Goal: Information Seeking & Learning: Understand process/instructions

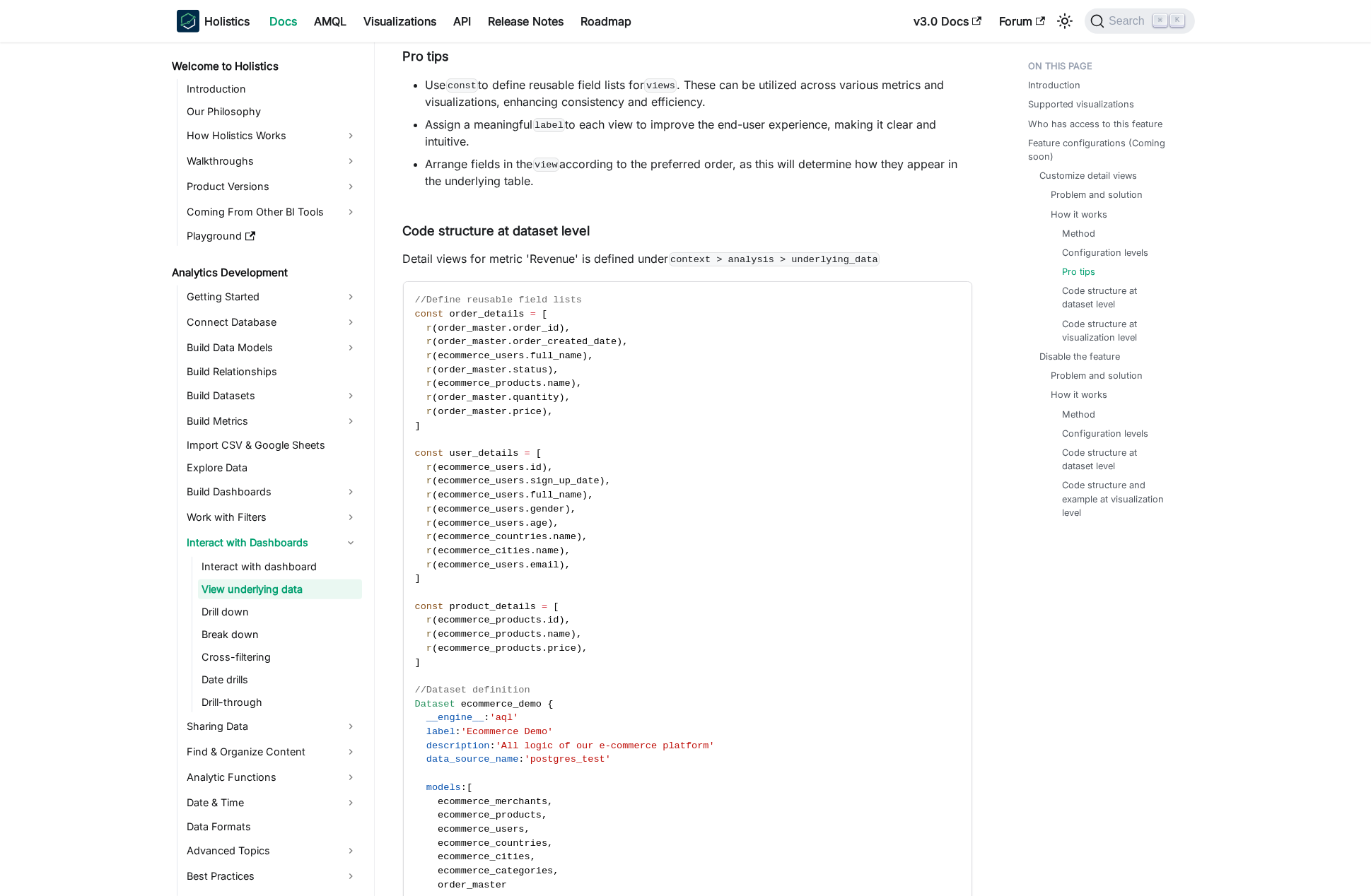
scroll to position [2255, 0]
click at [452, 261] on p "Detail views for metric 'Revenue' is defined under context > analysis > underly…" at bounding box center [688, 258] width 569 height 17
click at [545, 264] on p "Detail views for metric 'Revenue' is defined under context > analysis > underly…" at bounding box center [688, 258] width 569 height 17
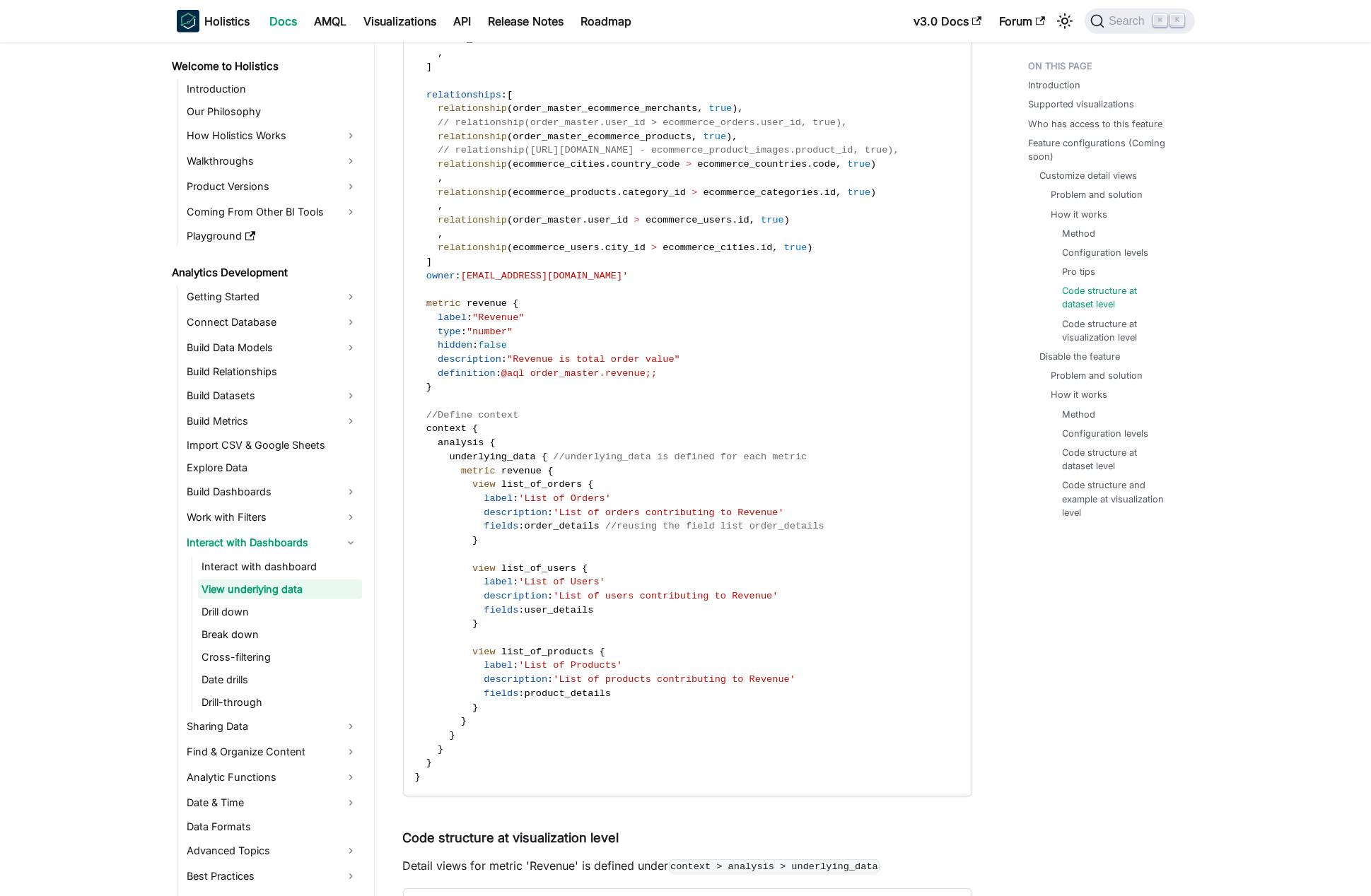
scroll to position [3119, 0]
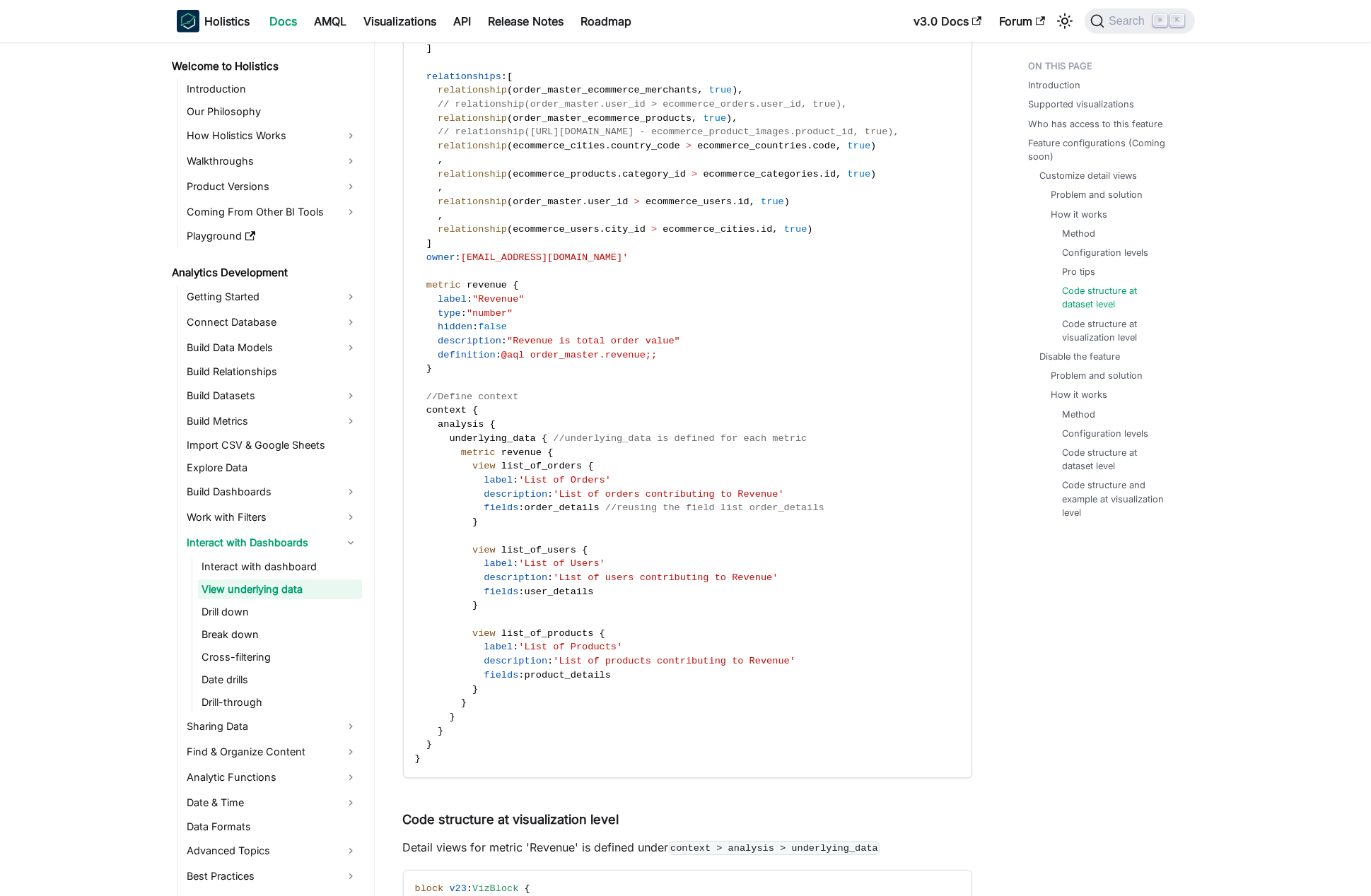
click at [440, 280] on span "metric" at bounding box center [443, 285] width 34 height 11
drag, startPoint x: 440, startPoint y: 279, endPoint x: 534, endPoint y: 377, distance: 135.8
click at [534, 377] on code "//Define reusable field lists const order_details = [ r ( order_master . order_…" at bounding box center [687, 97] width 566 height 1360
click at [565, 319] on code "//Define reusable field lists const order_details = [ r ( order_master . order_…" at bounding box center [687, 97] width 566 height 1360
click at [552, 357] on span "@aql order_master.revenue;;" at bounding box center [579, 355] width 155 height 11
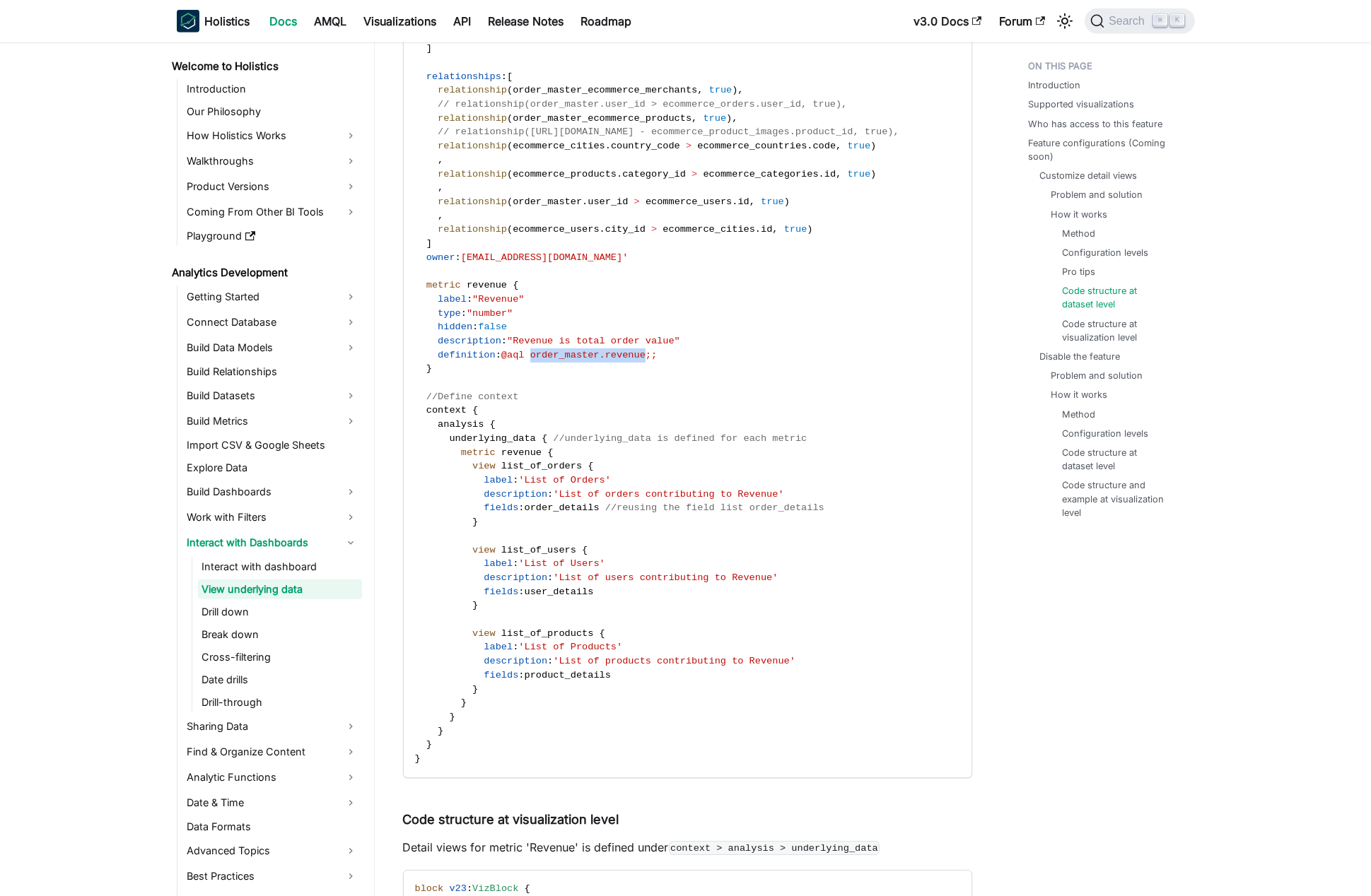
drag, startPoint x: 572, startPoint y: 359, endPoint x: 625, endPoint y: 359, distance: 53.0
click at [625, 359] on span "@aql order_master.revenue;;" at bounding box center [579, 355] width 155 height 11
click at [592, 353] on span "@aql order_master.revenue;;" at bounding box center [579, 355] width 155 height 11
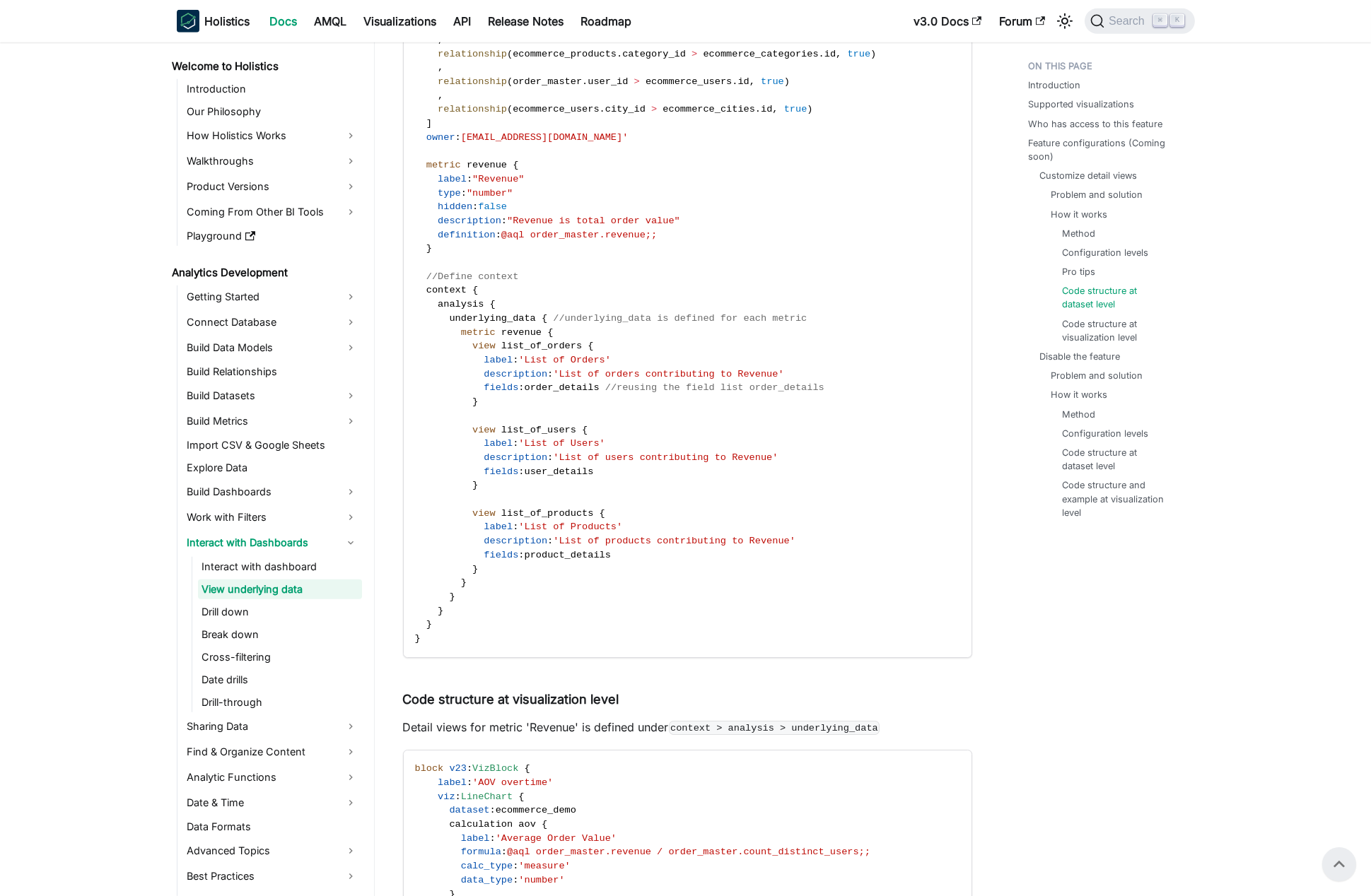
scroll to position [3192, 0]
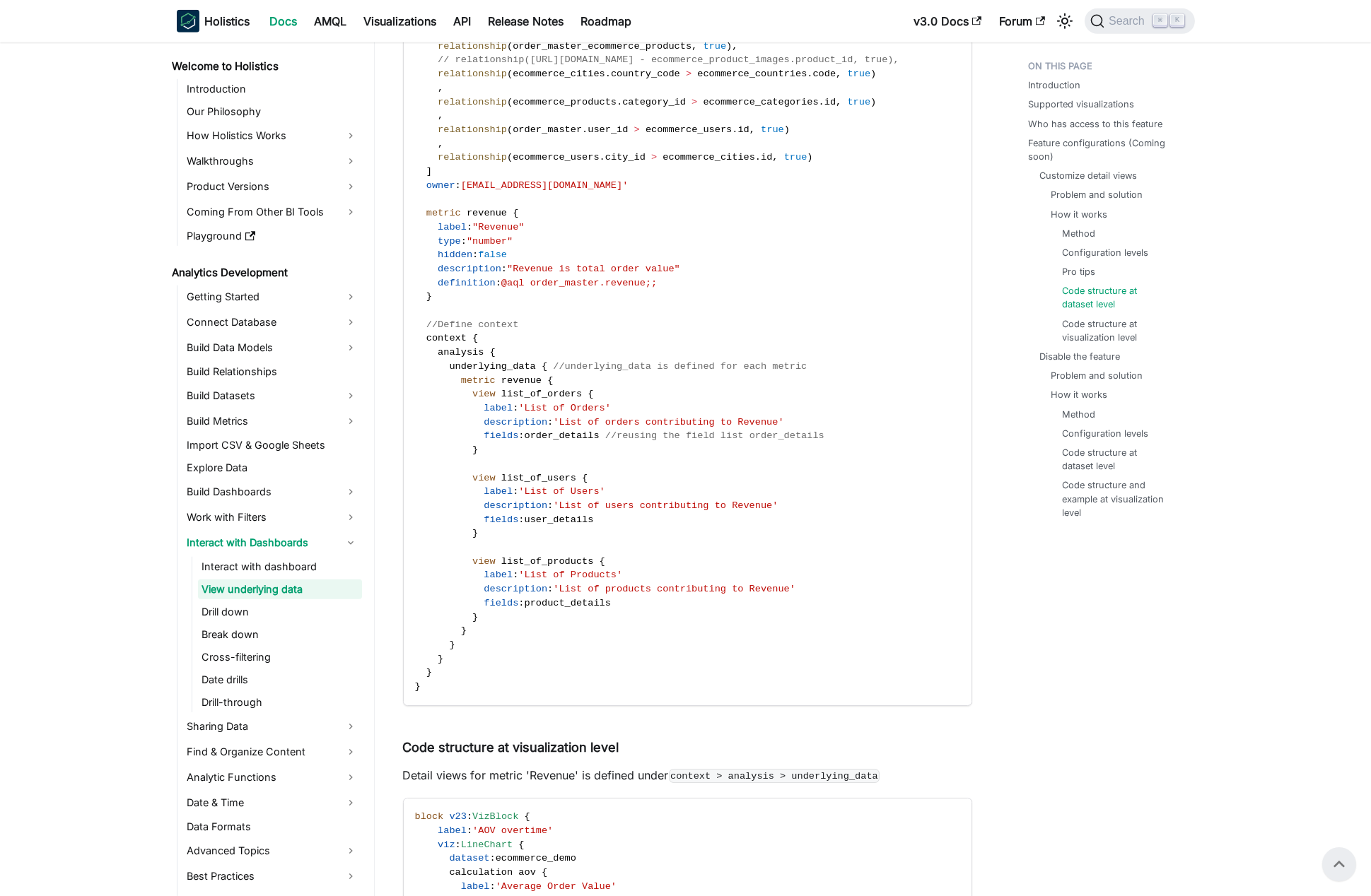
click at [441, 345] on code "//Define reusable field lists const order_details = [ r ( order_master . order_…" at bounding box center [687, 25] width 566 height 1360
click at [463, 350] on span "analysis" at bounding box center [461, 352] width 46 height 11
click at [512, 364] on span "underlying_data" at bounding box center [492, 366] width 86 height 11
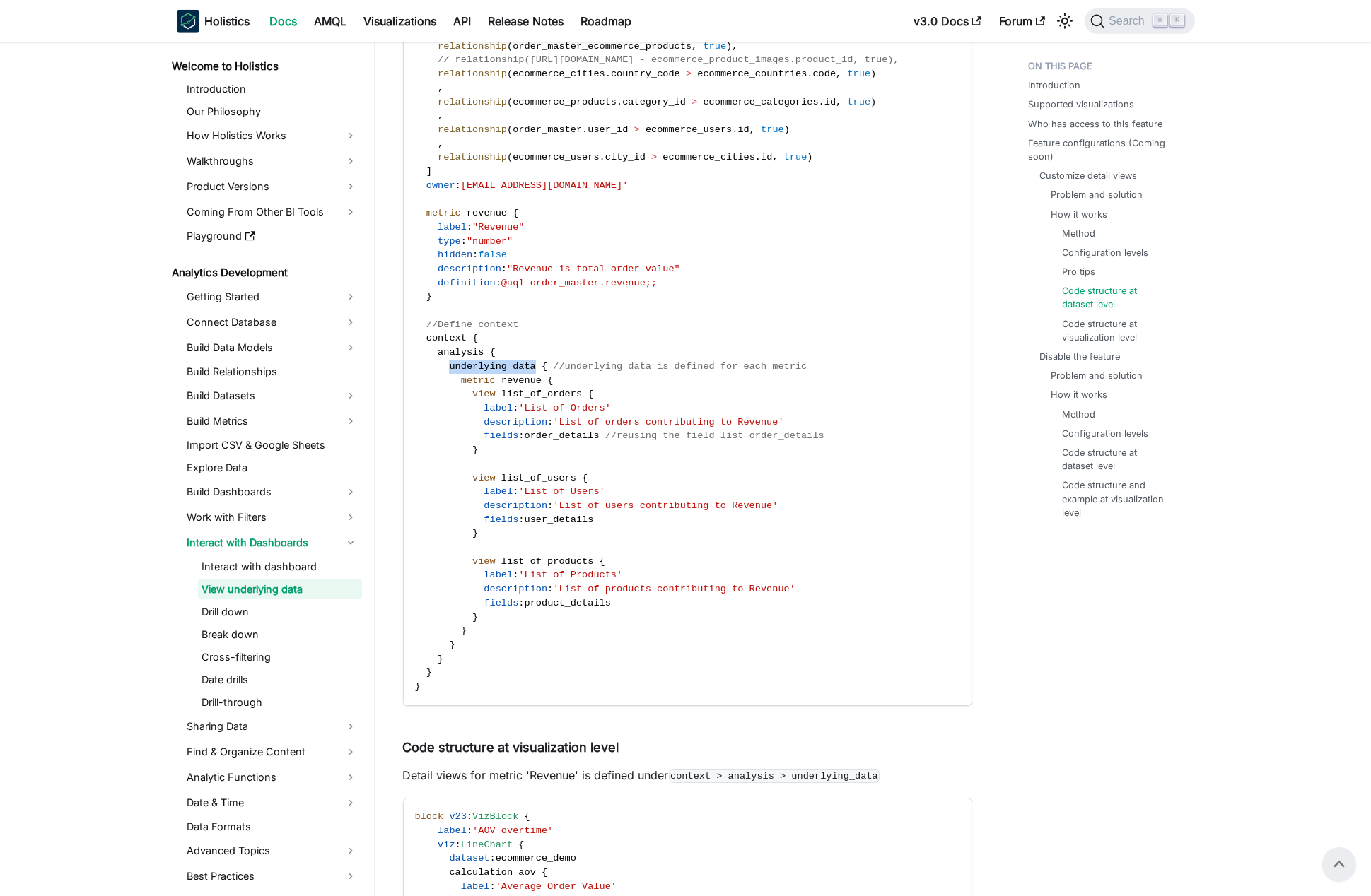
click at [512, 364] on span "underlying_data" at bounding box center [492, 366] width 86 height 11
click at [532, 380] on span "revenue" at bounding box center [521, 380] width 40 height 11
click at [479, 377] on span "metric" at bounding box center [478, 380] width 34 height 11
drag, startPoint x: 479, startPoint y: 377, endPoint x: 524, endPoint y: 381, distance: 45.2
click at [524, 380] on span "metric revenue {" at bounding box center [484, 380] width 138 height 11
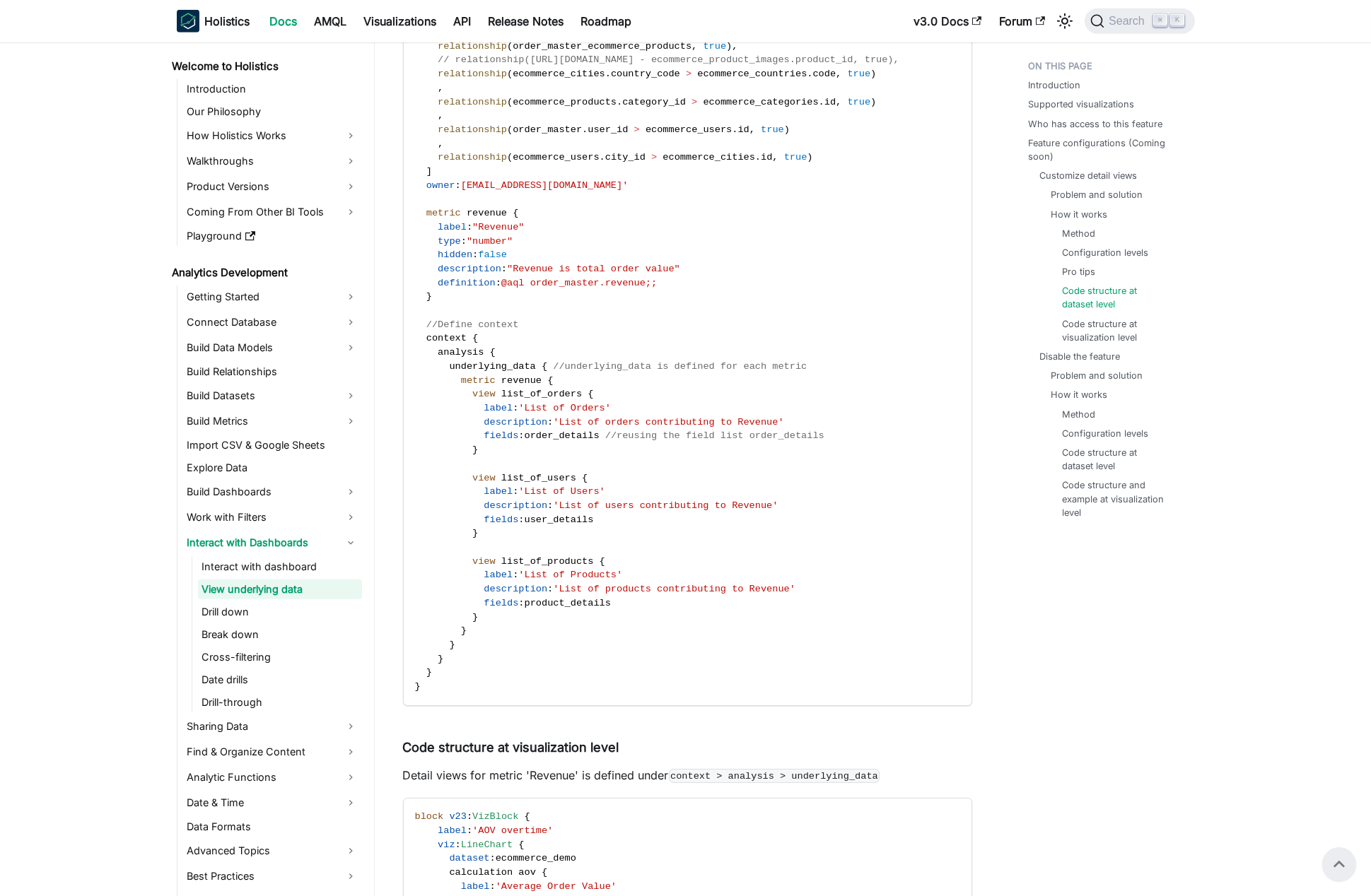
click at [494, 397] on span "view" at bounding box center [484, 394] width 24 height 11
drag, startPoint x: 494, startPoint y: 397, endPoint x: 544, endPoint y: 398, distance: 50.0
click at [544, 398] on span "view list_of_orders {" at bounding box center [504, 394] width 179 height 11
click at [473, 476] on span "view" at bounding box center [484, 478] width 24 height 11
drag, startPoint x: 473, startPoint y: 476, endPoint x: 534, endPoint y: 481, distance: 61.2
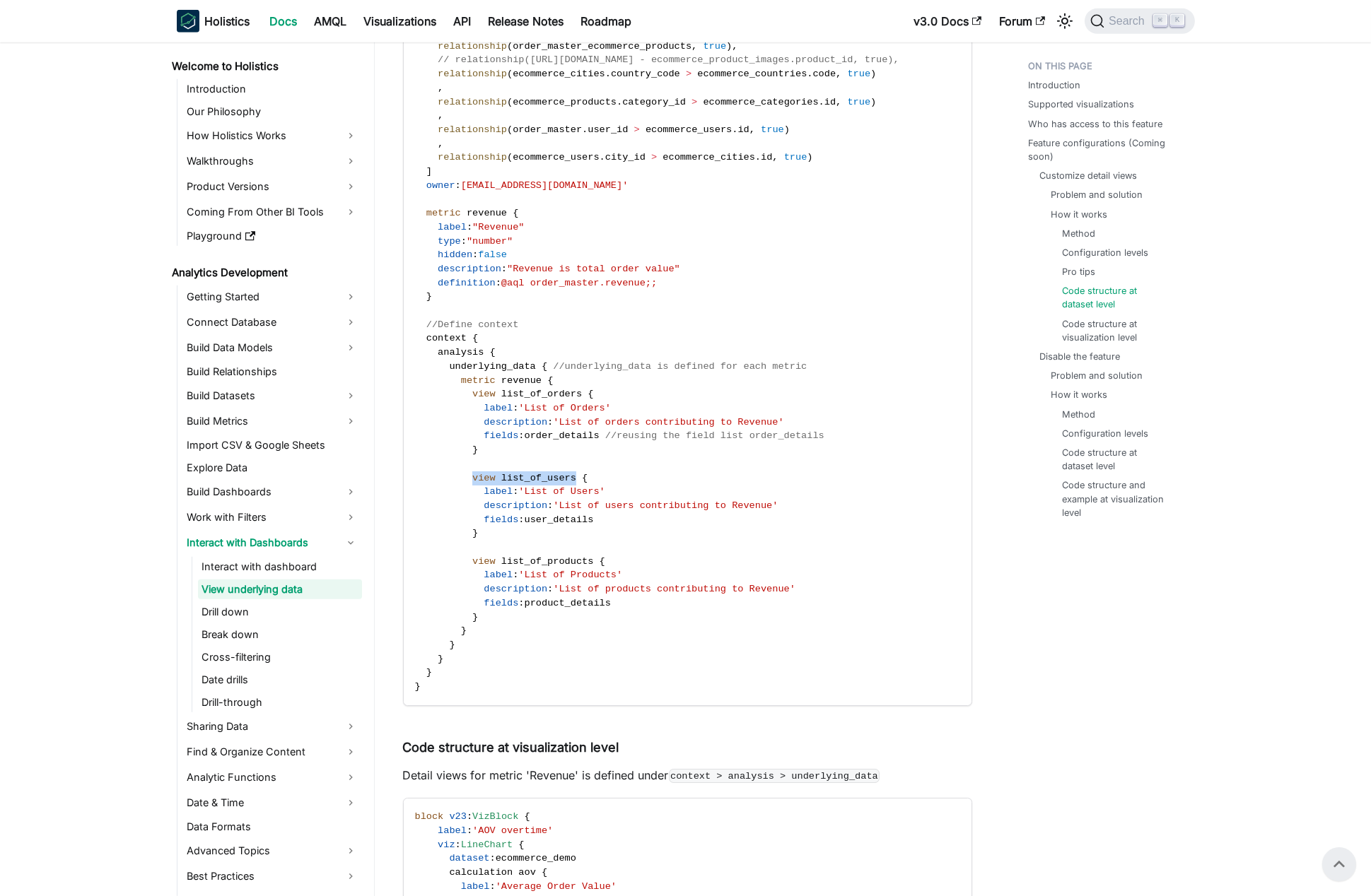
click at [534, 481] on span "view list_of_users {" at bounding box center [501, 478] width 173 height 11
click at [480, 559] on span "view" at bounding box center [484, 562] width 24 height 11
drag, startPoint x: 480, startPoint y: 559, endPoint x: 547, endPoint y: 478, distance: 105.1
click at [531, 560] on span "view list_of_products {" at bounding box center [509, 562] width 190 height 11
click at [559, 456] on code "//Define reusable field lists const order_details = [ r ( order_master . order_…" at bounding box center [687, 25] width 566 height 1360
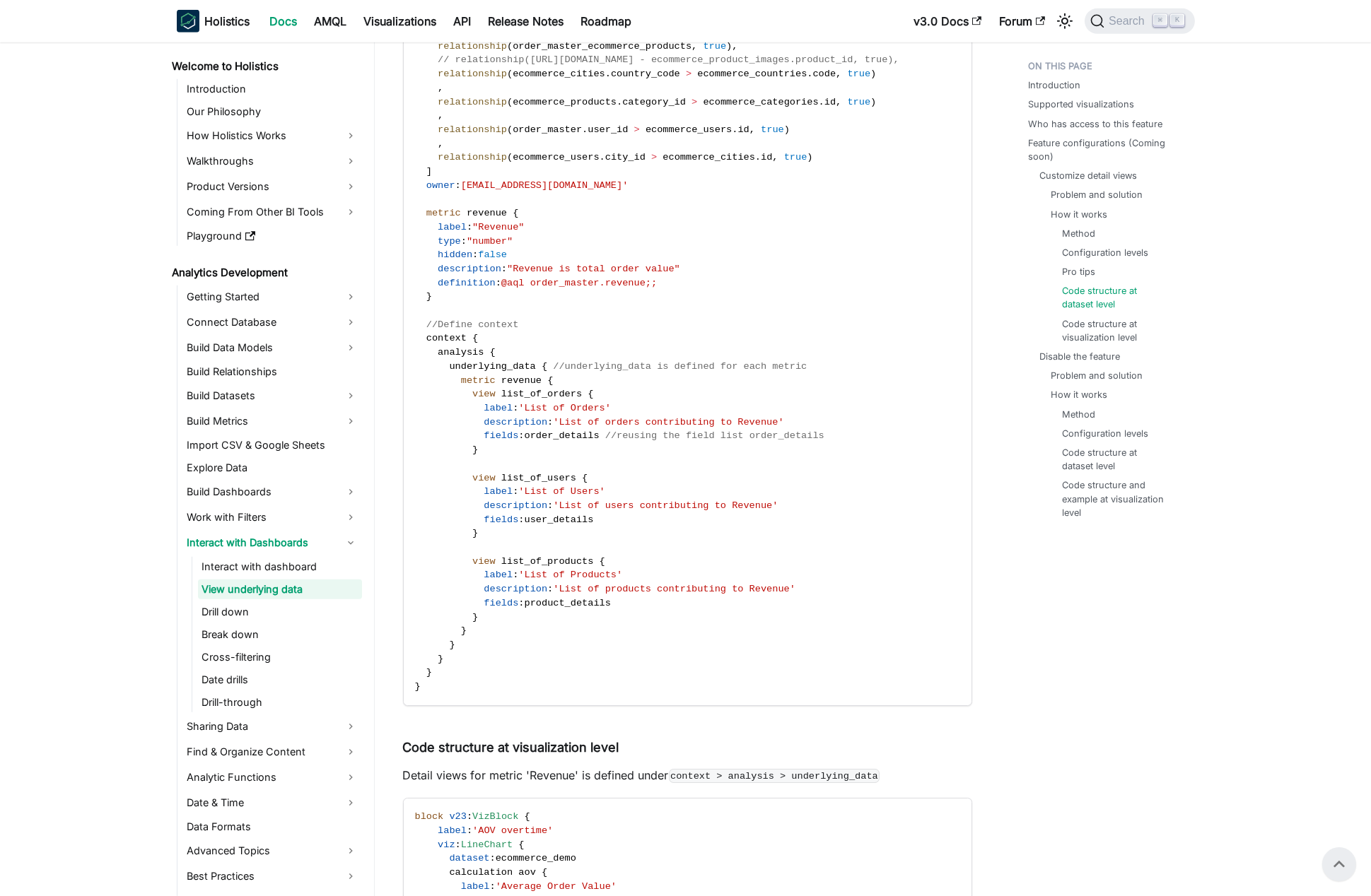
click at [504, 423] on span "description" at bounding box center [515, 422] width 64 height 11
drag, startPoint x: 504, startPoint y: 423, endPoint x: 611, endPoint y: 413, distance: 107.5
click at [786, 415] on code "//Define reusable field lists const order_details = [ r ( order_master . order_…" at bounding box center [687, 25] width 566 height 1360
click at [501, 433] on span "fields" at bounding box center [501, 435] width 34 height 11
click at [560, 433] on span "order_details" at bounding box center [562, 435] width 75 height 11
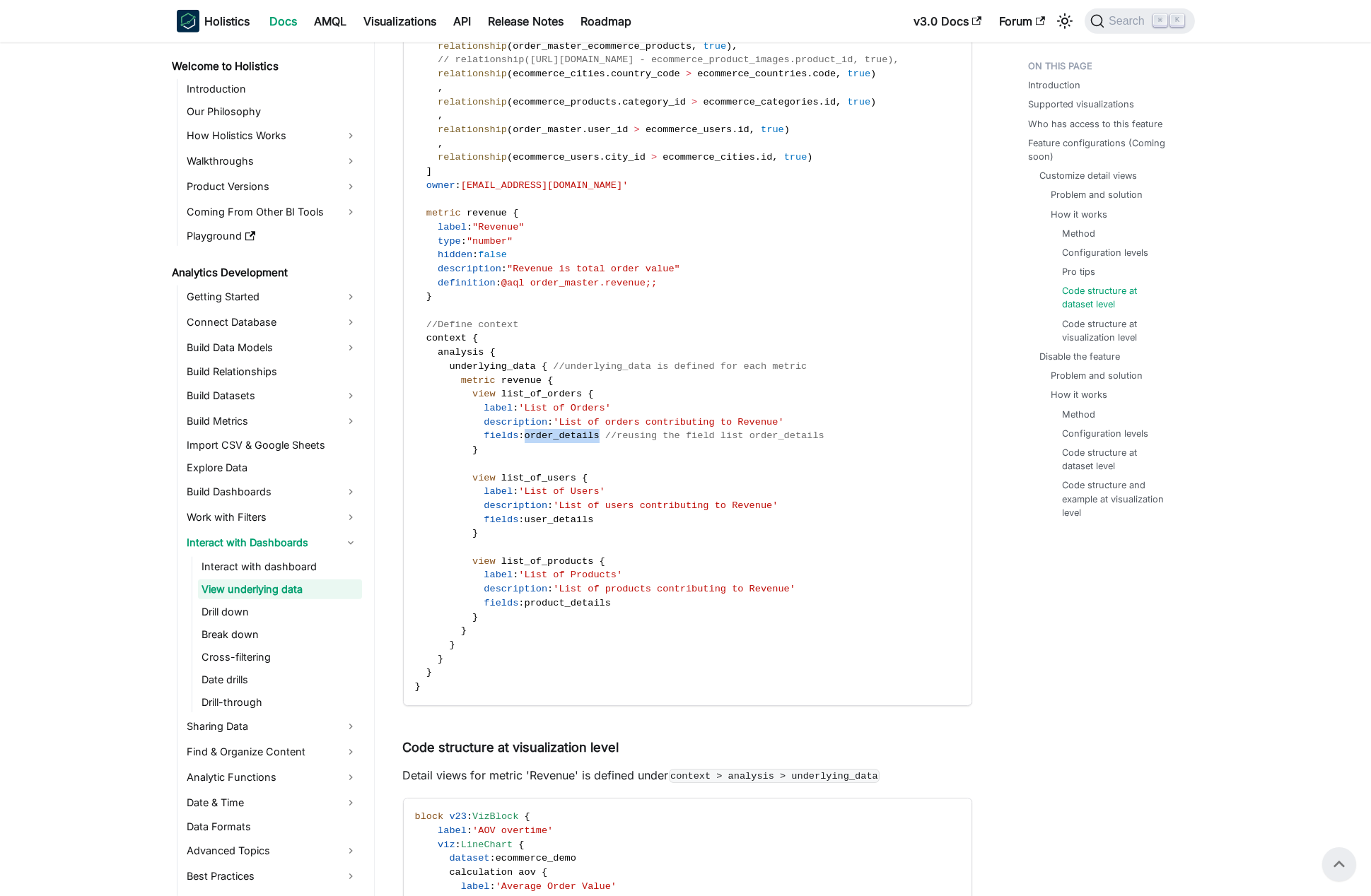
click at [560, 433] on span "order_details" at bounding box center [562, 435] width 75 height 11
click at [574, 522] on span "user_details" at bounding box center [559, 519] width 69 height 11
click at [529, 386] on code "//Define reusable field lists const order_details = [ r ( order_master . order_…" at bounding box center [687, 25] width 566 height 1360
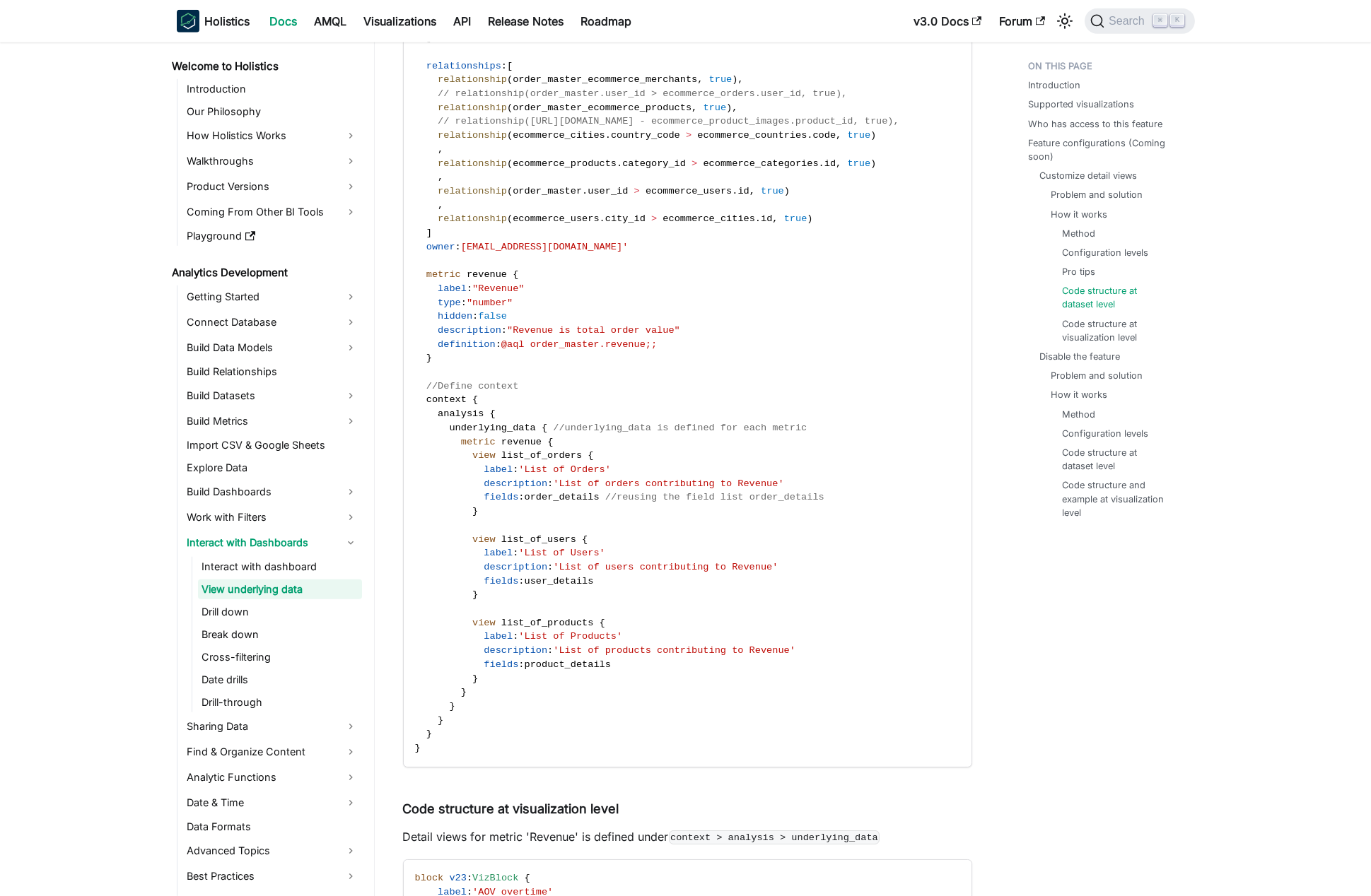
scroll to position [3283, 0]
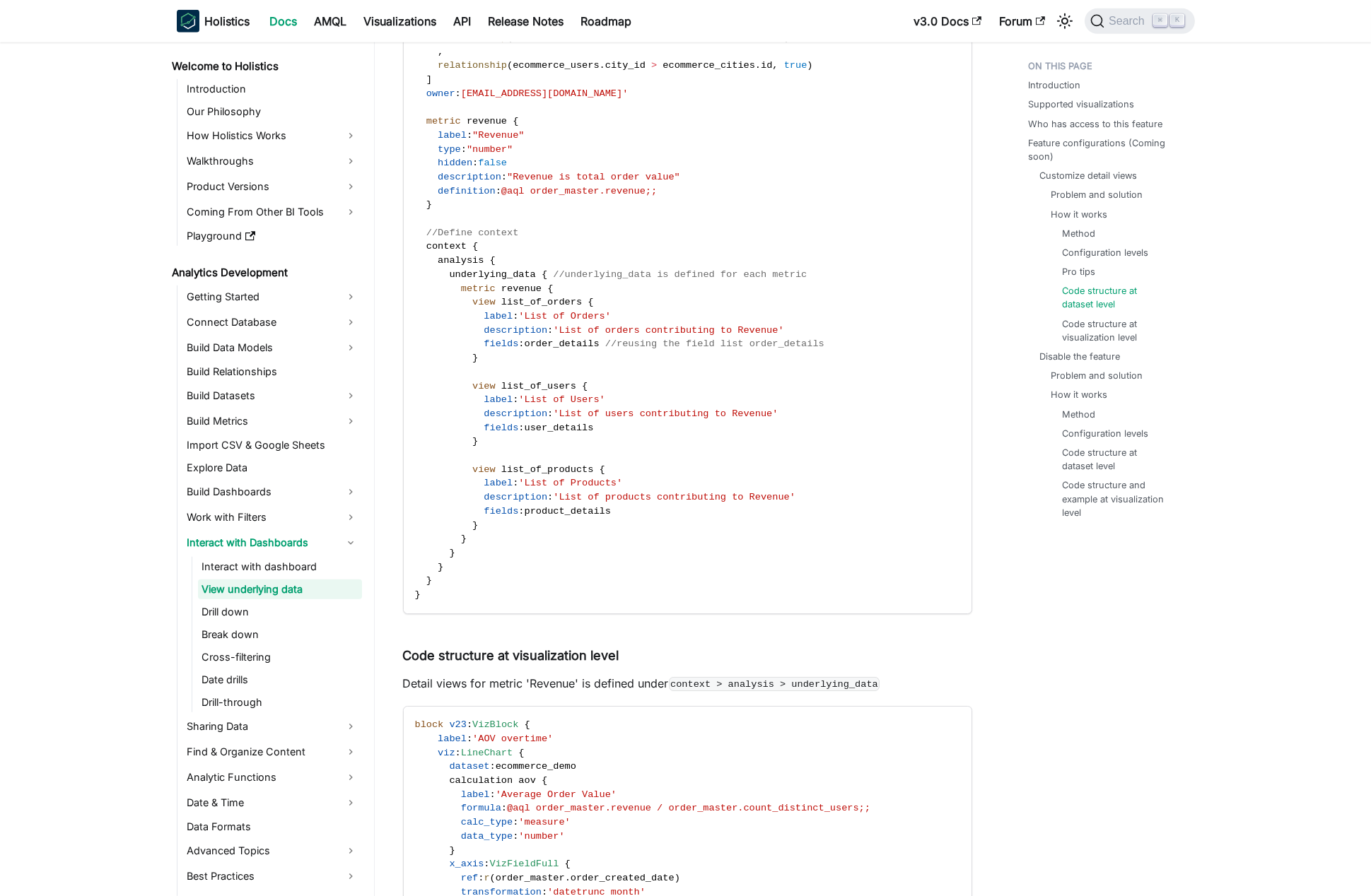
click at [586, 478] on span "'List of Products'" at bounding box center [569, 483] width 104 height 11
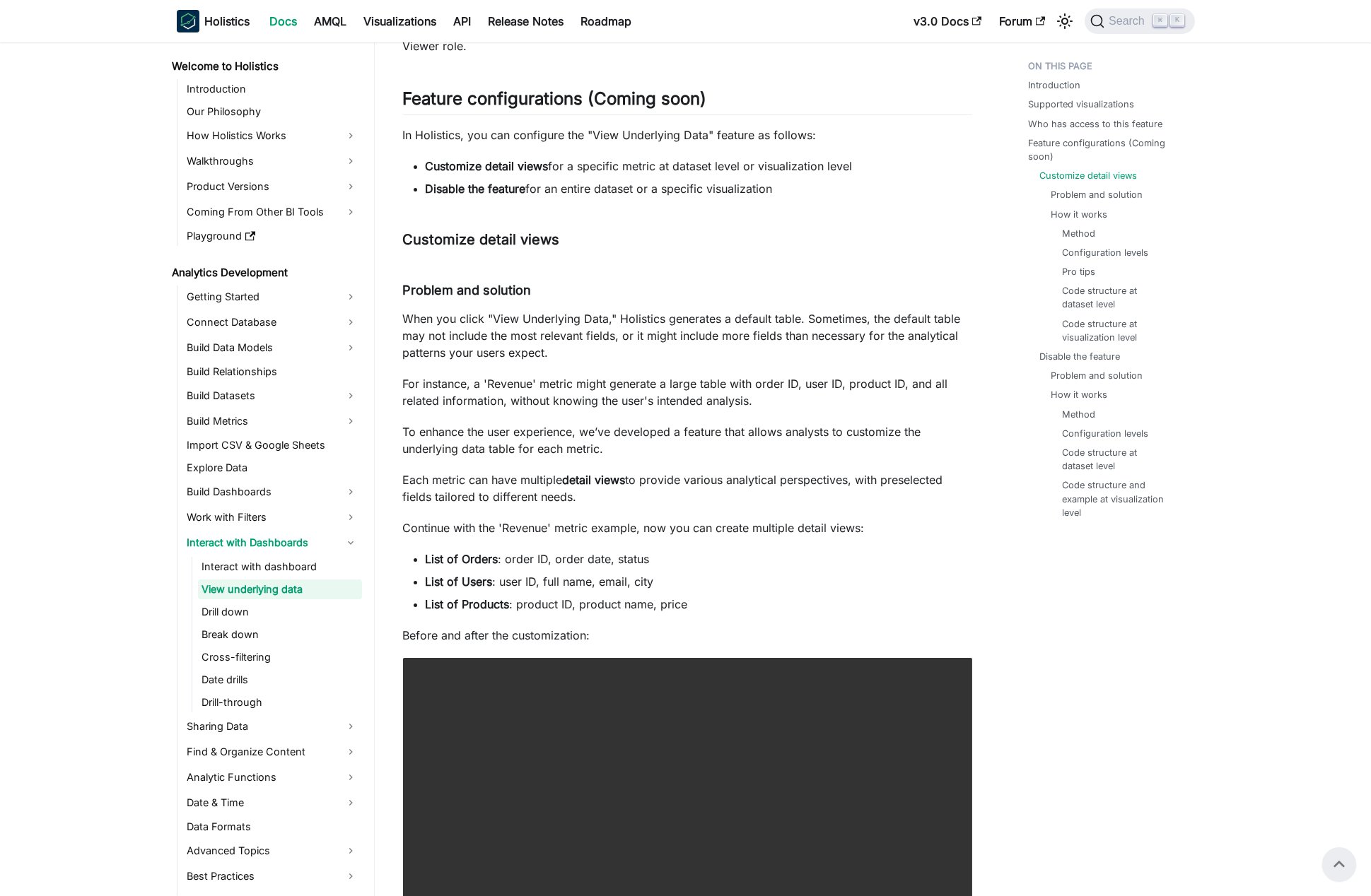
scroll to position [433, 0]
